Goal: Entertainment & Leisure: Consume media (video, audio)

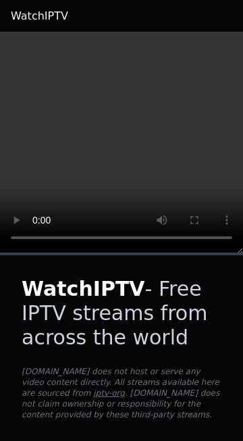
click at [139, 387] on p "[DOMAIN_NAME] does not host or serve any video content directly. All streams av…" at bounding box center [122, 393] width 200 height 54
click at [147, 347] on h1 "WatchIPTV - Free IPTV streams from across the world" at bounding box center [122, 313] width 200 height 73
click at [206, 17] on header "WatchIPTV" at bounding box center [121, 16] width 243 height 32
click at [158, 280] on h1 "WatchIPTV - Free IPTV streams from across the world" at bounding box center [122, 313] width 200 height 73
click at [216, 4] on header "WatchIPTV" at bounding box center [121, 16] width 243 height 32
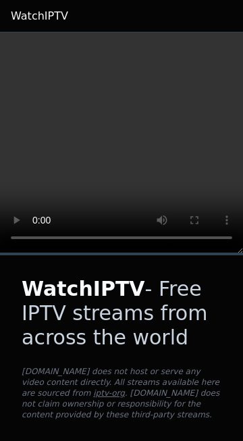
click at [89, 274] on div "WatchIPTV - Free IPTV streams from across the world [DOMAIN_NAME] does not host…" at bounding box center [121, 351] width 243 height 192
click at [51, 374] on p "[DOMAIN_NAME] does not host or serve any video content directly. All streams av…" at bounding box center [122, 393] width 200 height 54
click at [153, 353] on div "WatchIPTV - Free IPTV streams from across the world [DOMAIN_NAME] does not host…" at bounding box center [121, 351] width 243 height 192
click at [107, 330] on h1 "WatchIPTV - Free IPTV streams from across the world" at bounding box center [122, 313] width 200 height 73
click at [187, 345] on h1 "WatchIPTV - Free IPTV streams from across the world" at bounding box center [122, 313] width 200 height 73
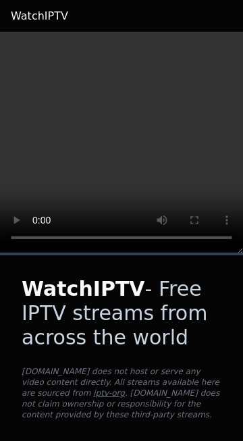
click at [6, 319] on div "WatchIPTV - Free IPTV streams from across the world [DOMAIN_NAME] does not host…" at bounding box center [121, 351] width 243 height 192
click at [57, 351] on div "WatchIPTV - Free IPTV streams from across the world [DOMAIN_NAME] does not host…" at bounding box center [121, 351] width 243 height 192
click at [93, 392] on link "iptv-org" at bounding box center [109, 393] width 32 height 9
